Goal: Navigation & Orientation: Find specific page/section

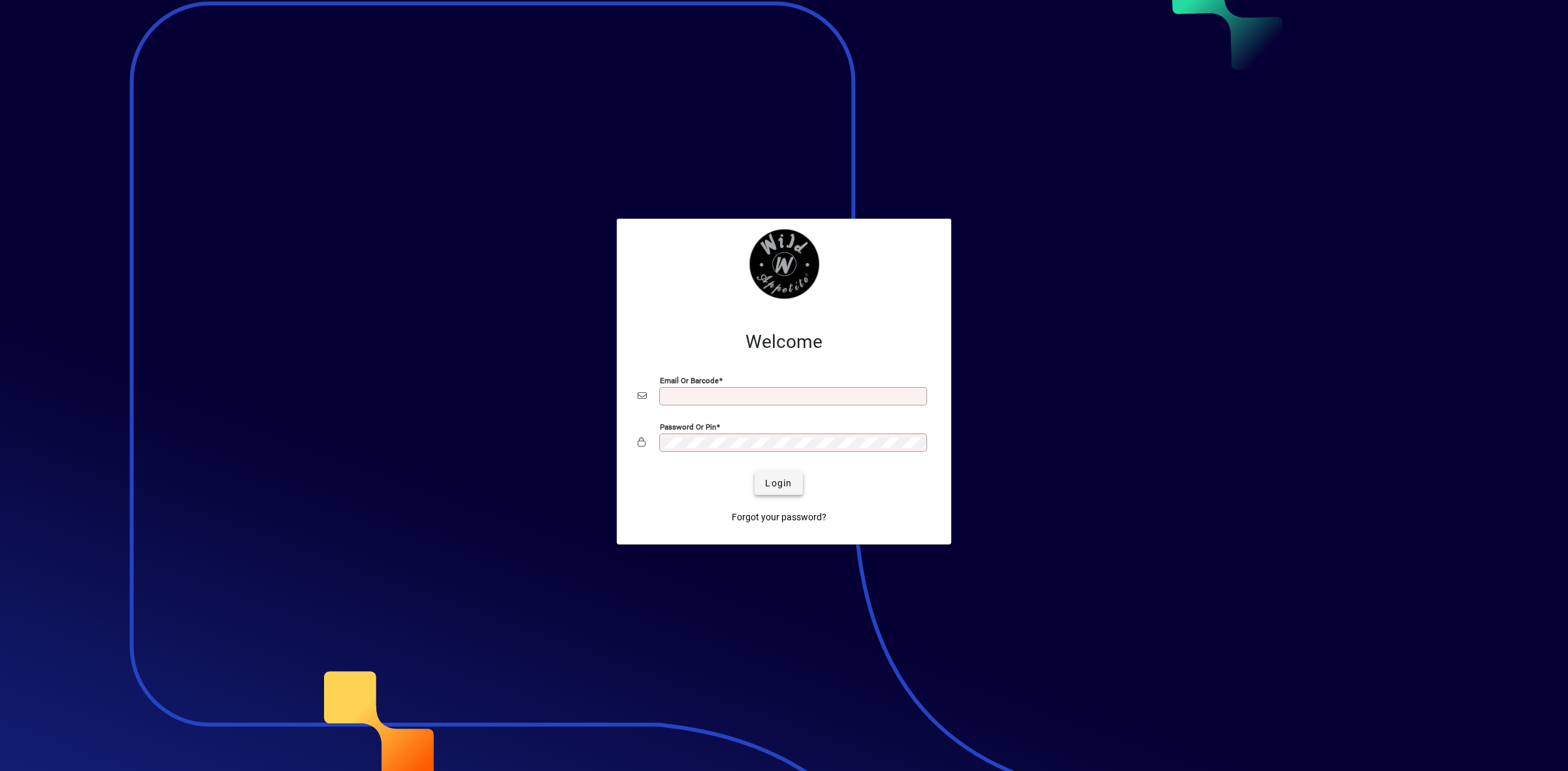
type input "**********"
click at [785, 484] on span "Login" at bounding box center [777, 483] width 27 height 14
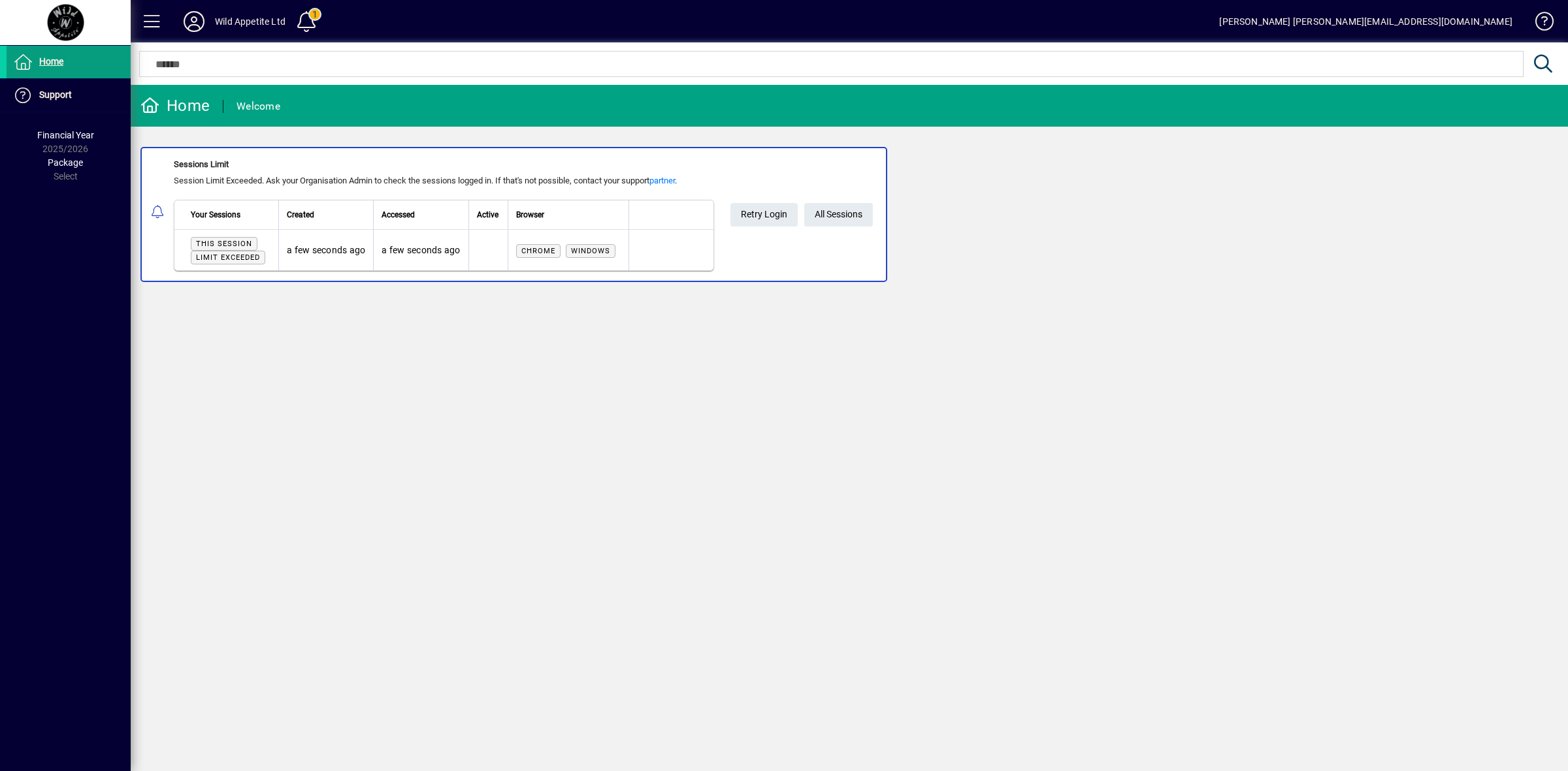
click at [195, 18] on icon at bounding box center [194, 21] width 26 height 21
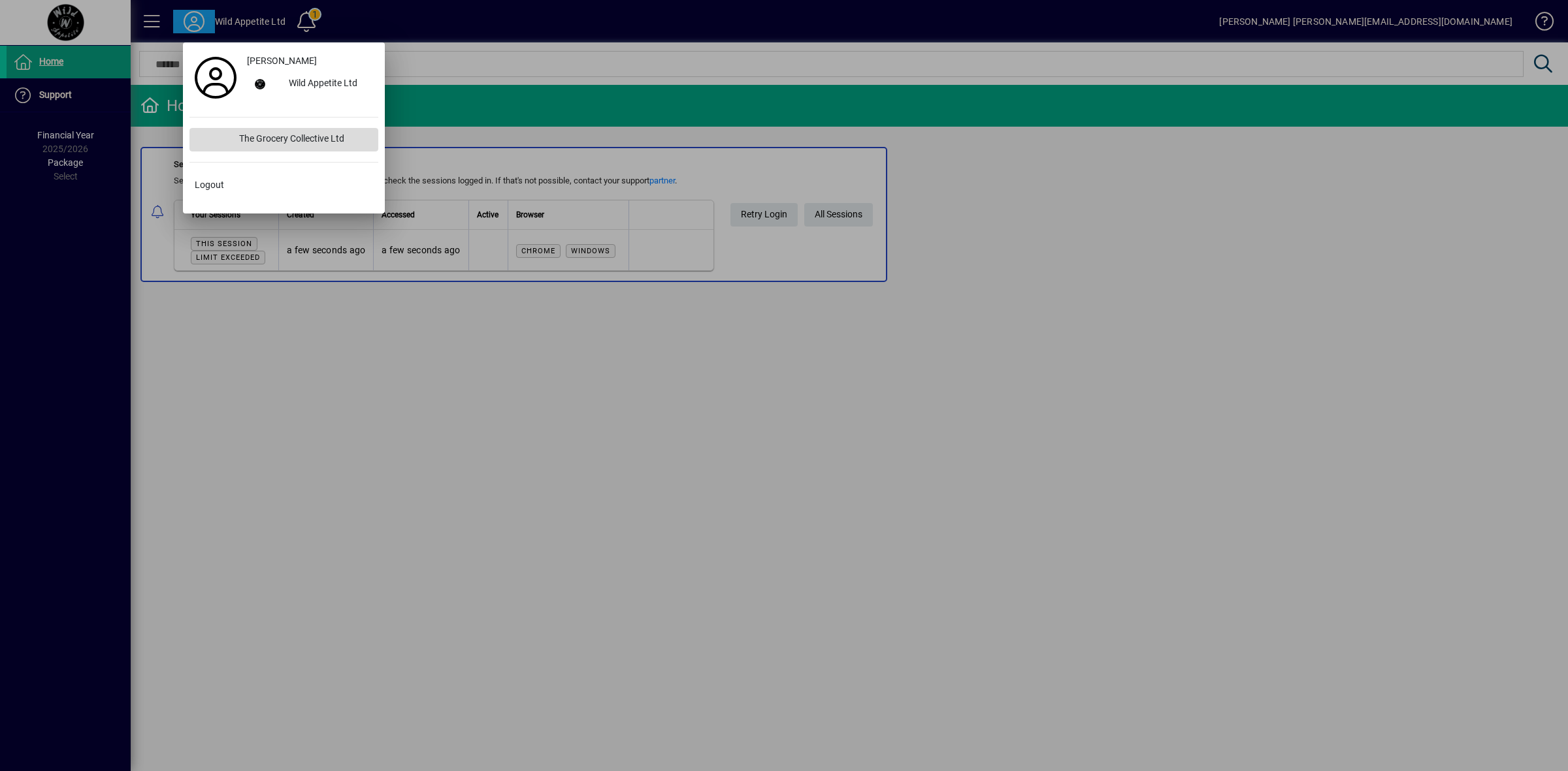
click at [274, 144] on div "The Grocery Collective Ltd" at bounding box center [303, 139] width 150 height 23
